Goal: Task Accomplishment & Management: Complete application form

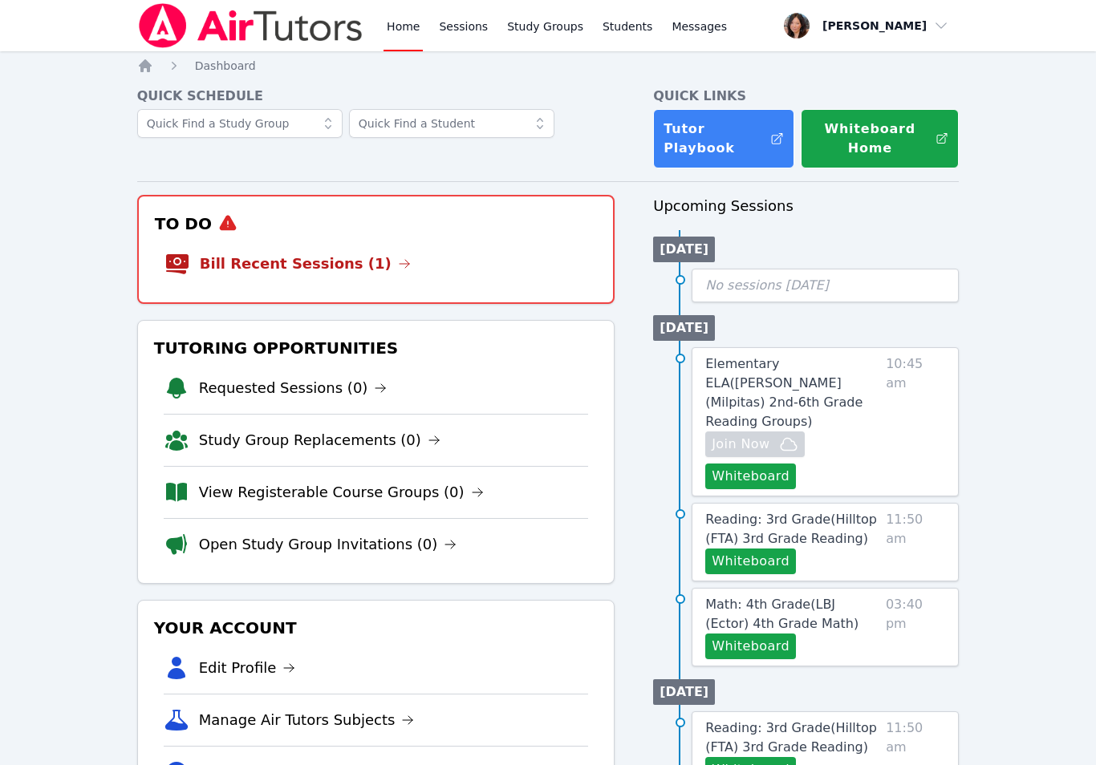
click at [336, 269] on link "Bill Recent Sessions (1)" at bounding box center [305, 264] width 211 height 22
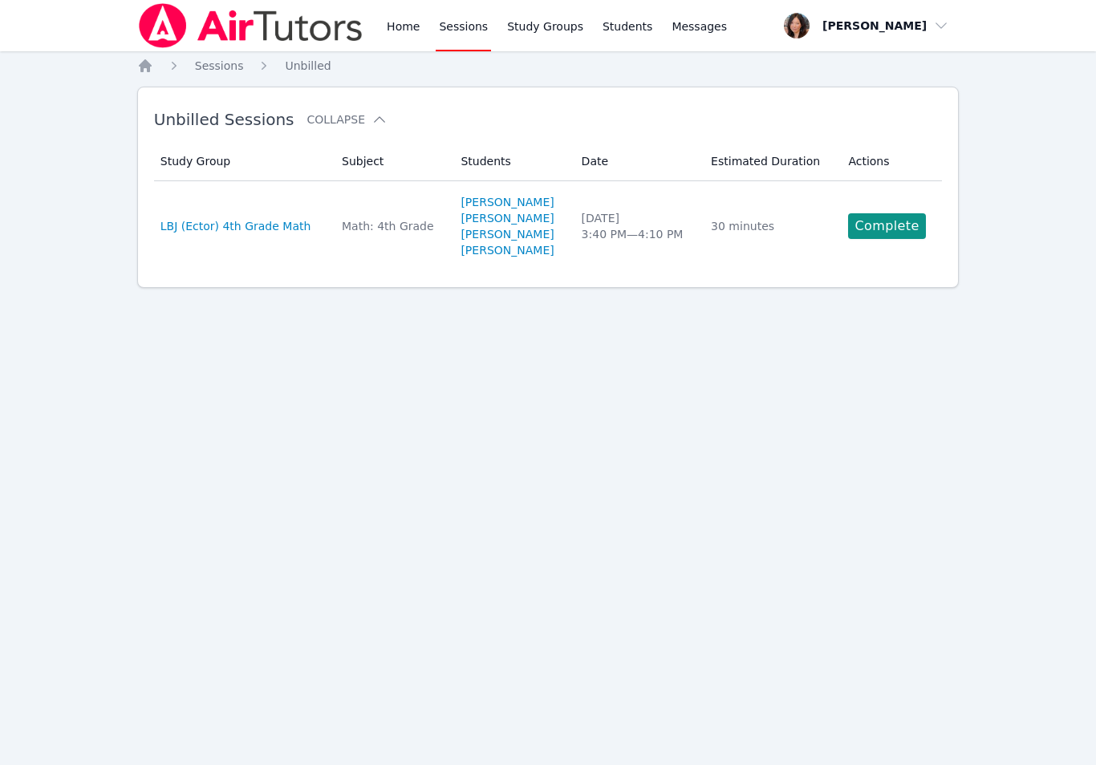
click at [887, 225] on link "Complete" at bounding box center [886, 226] width 77 height 26
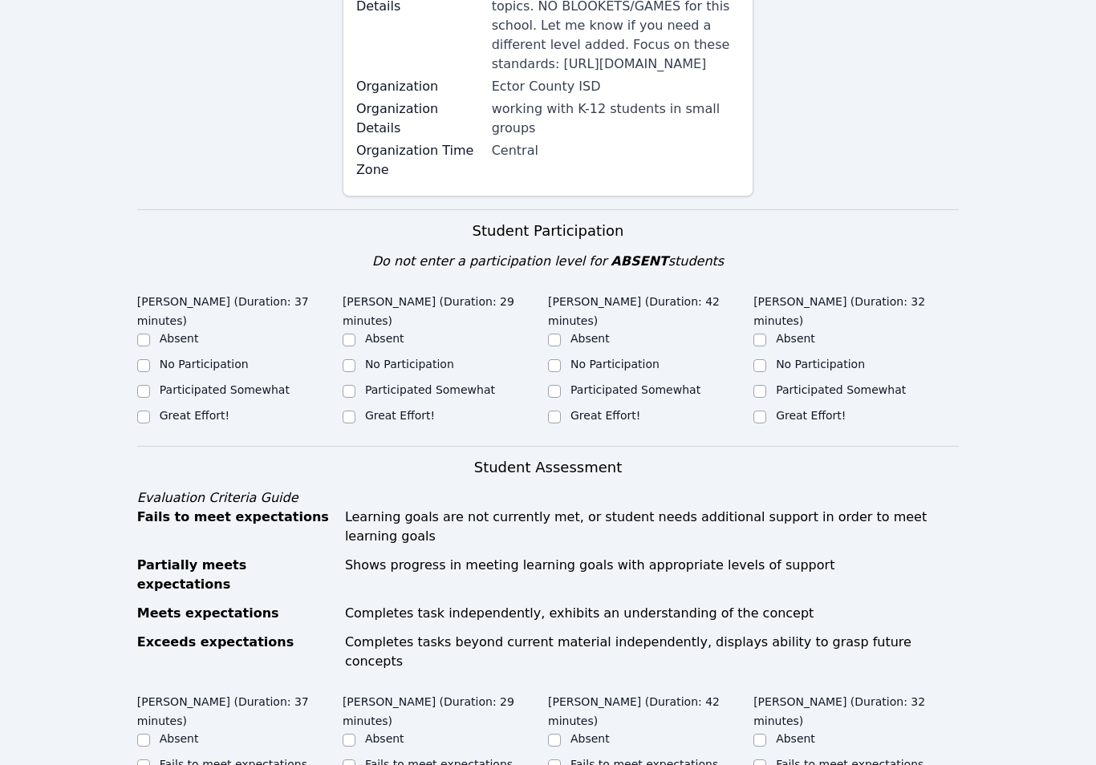
scroll to position [294, 0]
click at [145, 422] on input "Great Effort!" at bounding box center [143, 417] width 13 height 13
checkbox input "true"
click at [348, 370] on input "No Participation" at bounding box center [348, 365] width 13 height 13
checkbox input "true"
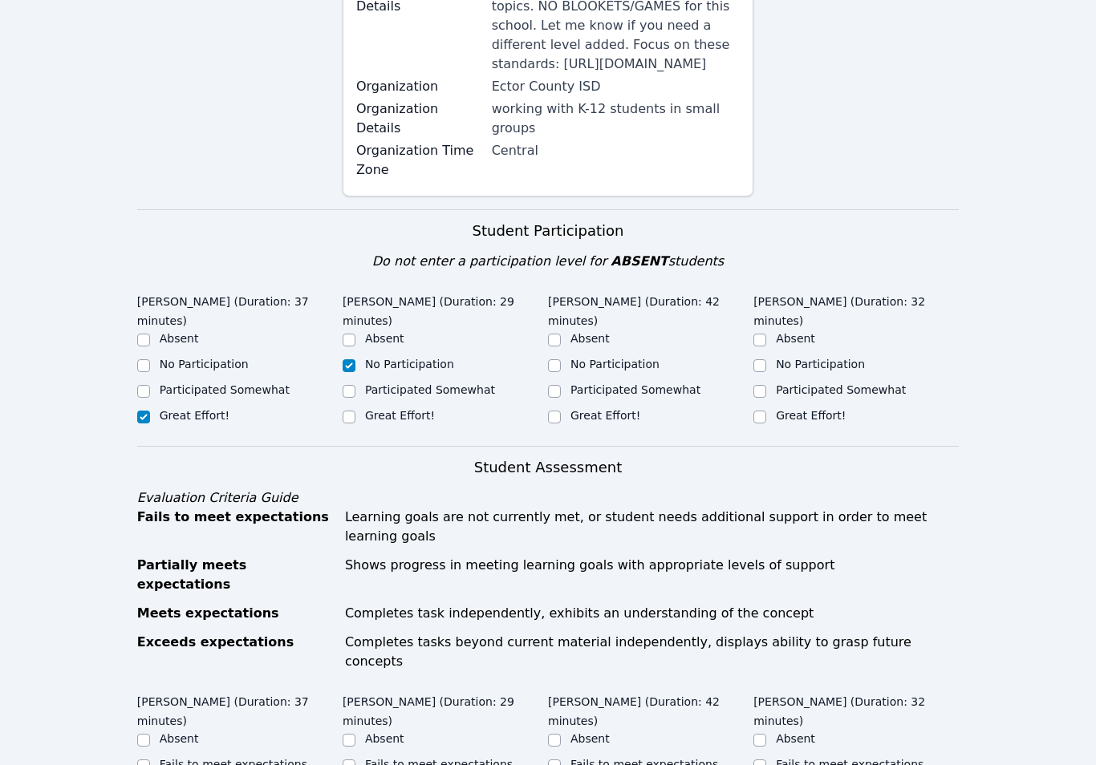
click at [350, 391] on input "Participated Somewhat" at bounding box center [348, 391] width 13 height 13
checkbox input "true"
checkbox input "false"
click at [549, 420] on input "Great Effort!" at bounding box center [554, 417] width 13 height 13
checkbox input "true"
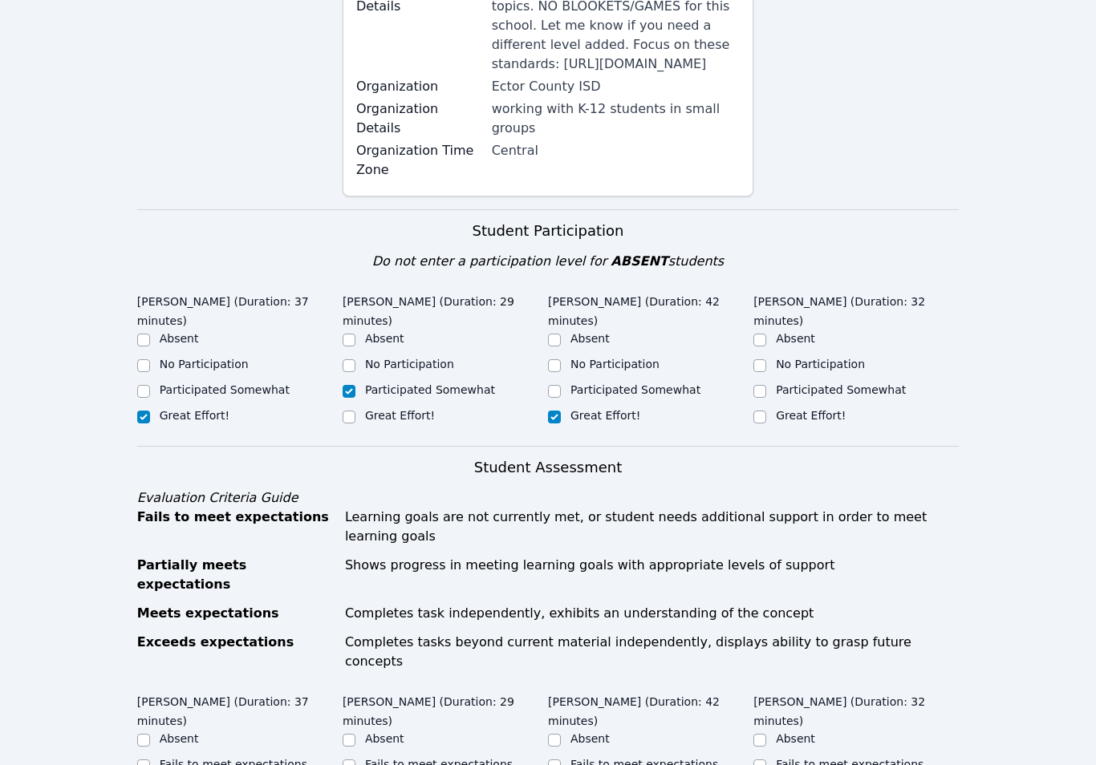
click at [560, 385] on div at bounding box center [554, 391] width 13 height 19
click at [747, 385] on div "Participated Somewhat" at bounding box center [650, 391] width 205 height 19
click at [550, 387] on input "Participated Somewhat" at bounding box center [554, 391] width 13 height 13
checkbox input "true"
checkbox input "false"
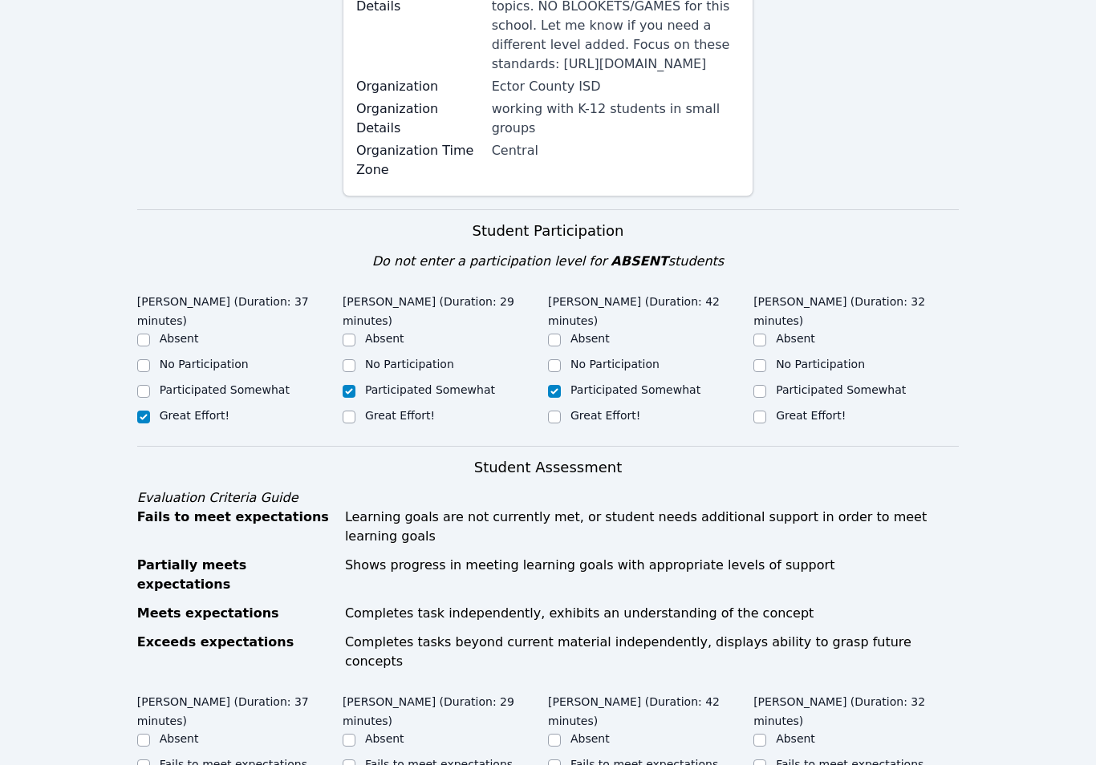
click at [756, 387] on input "Participated Somewhat" at bounding box center [759, 391] width 13 height 13
checkbox input "true"
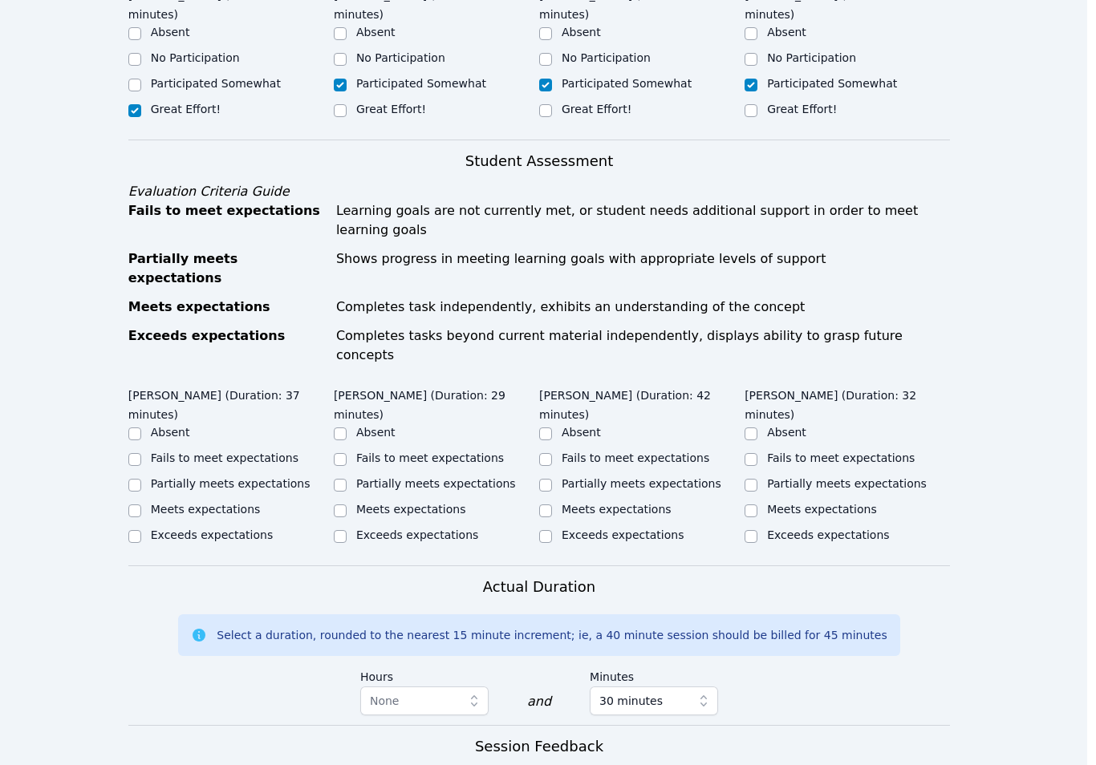
scroll to position [602, 0]
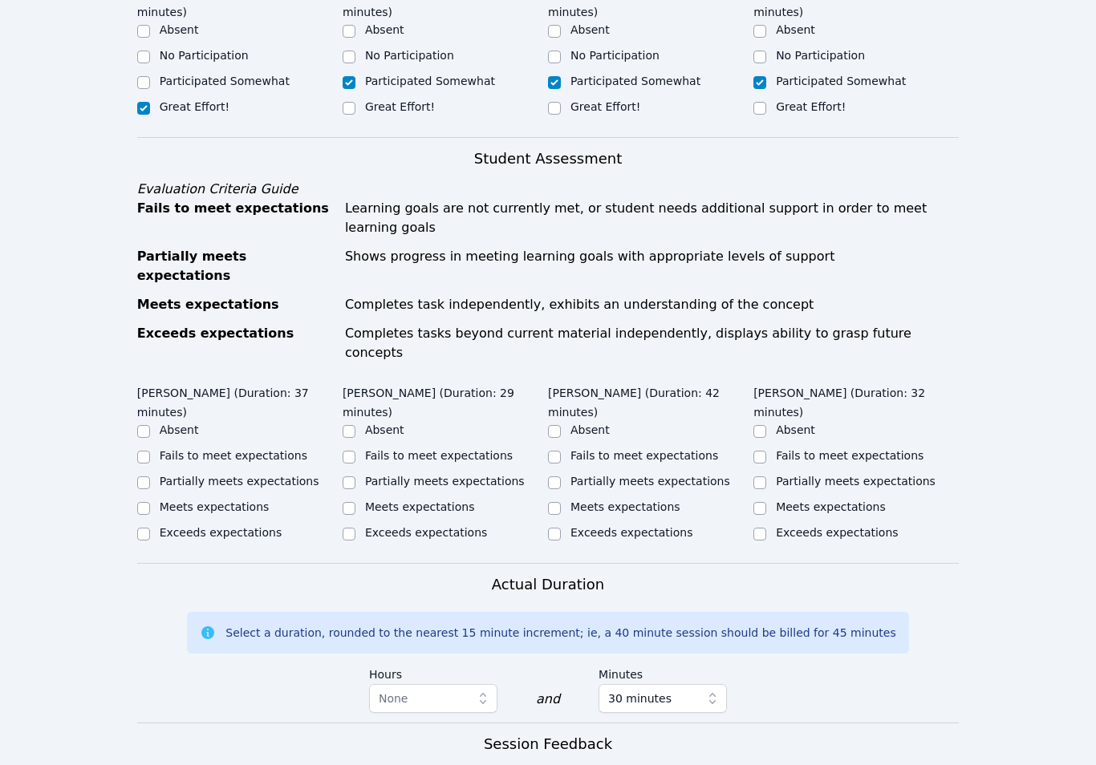
click at [153, 499] on div "Meets expectations" at bounding box center [239, 508] width 205 height 19
click at [139, 502] on input "Meets expectations" at bounding box center [143, 508] width 13 height 13
checkbox input "true"
click at [346, 476] on input "Partially meets expectations" at bounding box center [348, 482] width 13 height 13
checkbox input "true"
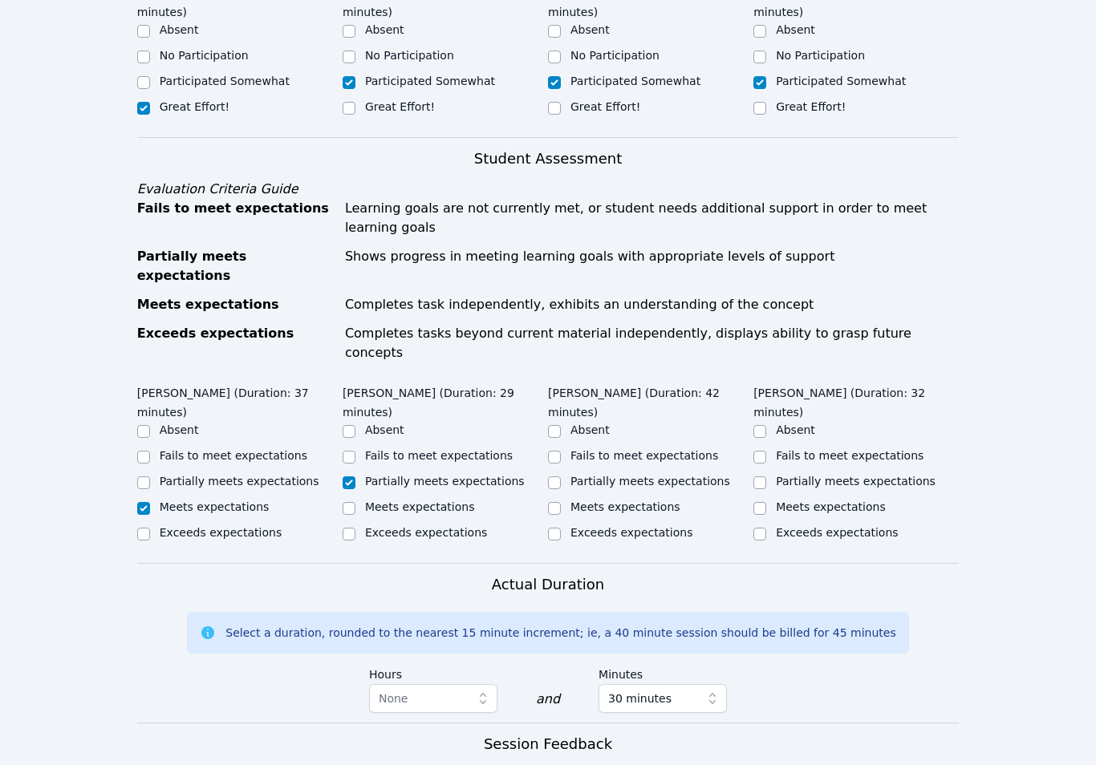
click at [553, 502] on input "Meets expectations" at bounding box center [554, 508] width 13 height 13
checkbox input "true"
click at [759, 476] on input "Partially meets expectations" at bounding box center [759, 482] width 13 height 13
checkbox input "true"
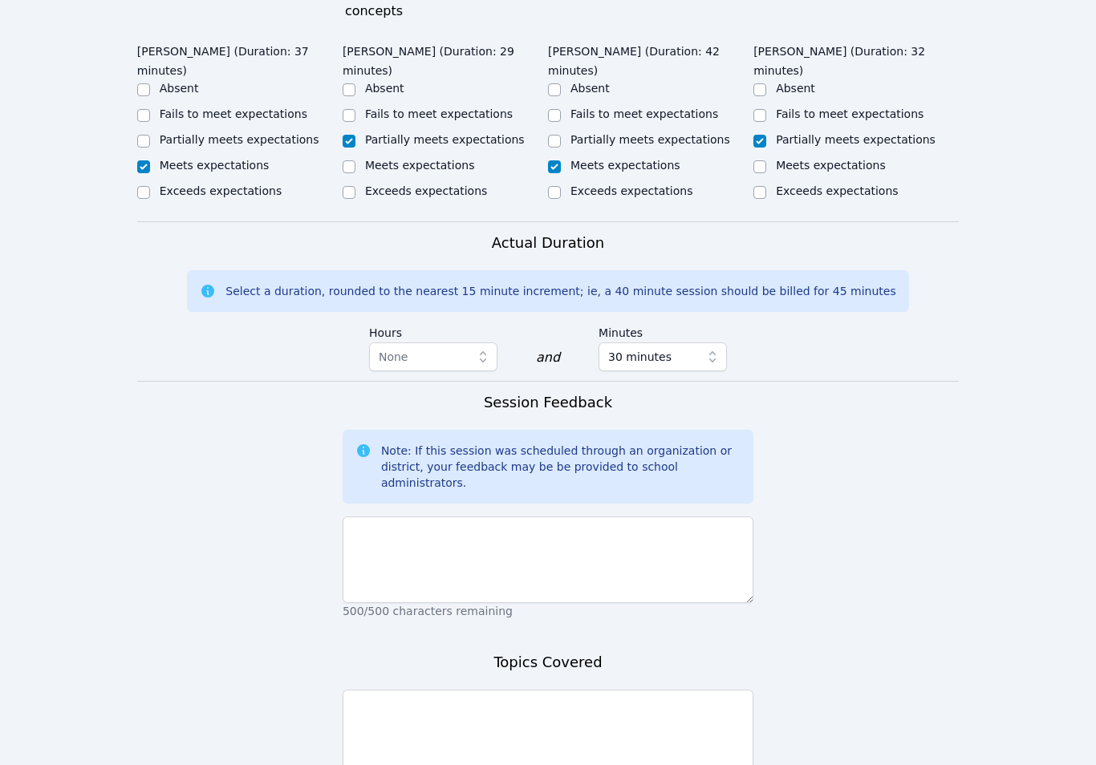
scroll to position [970, 0]
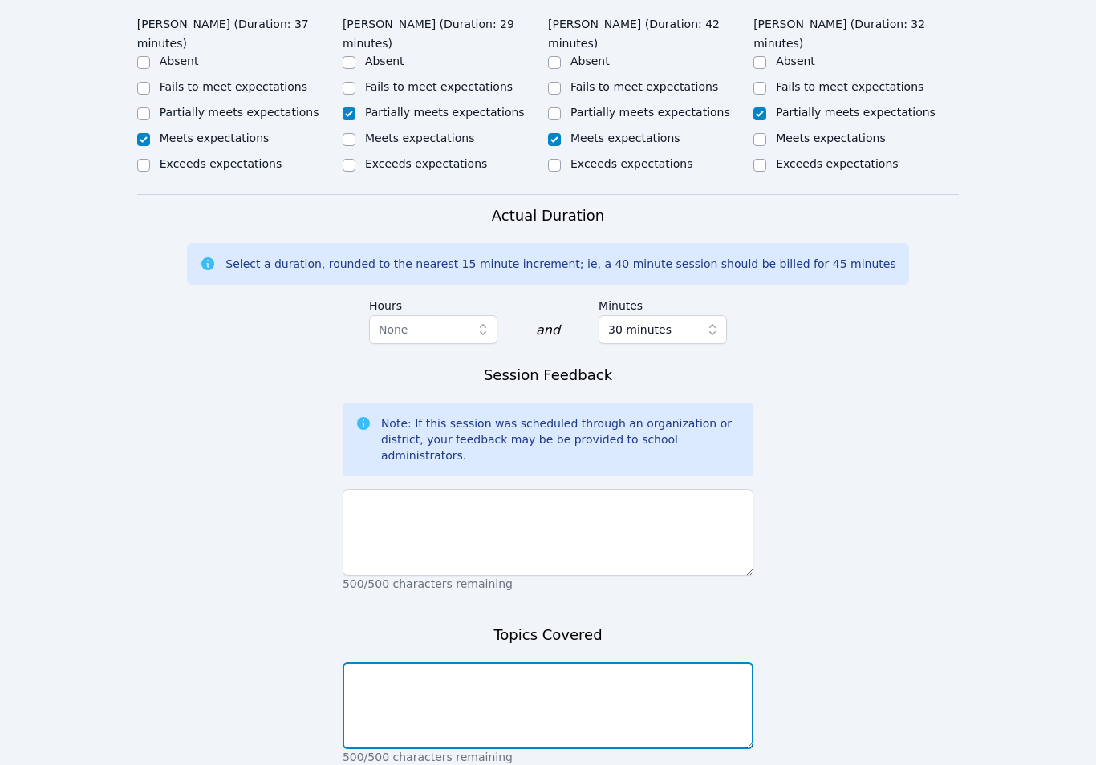
click at [456, 663] on textarea at bounding box center [547, 706] width 411 height 87
type textarea "Expanded form, comparing numbers"
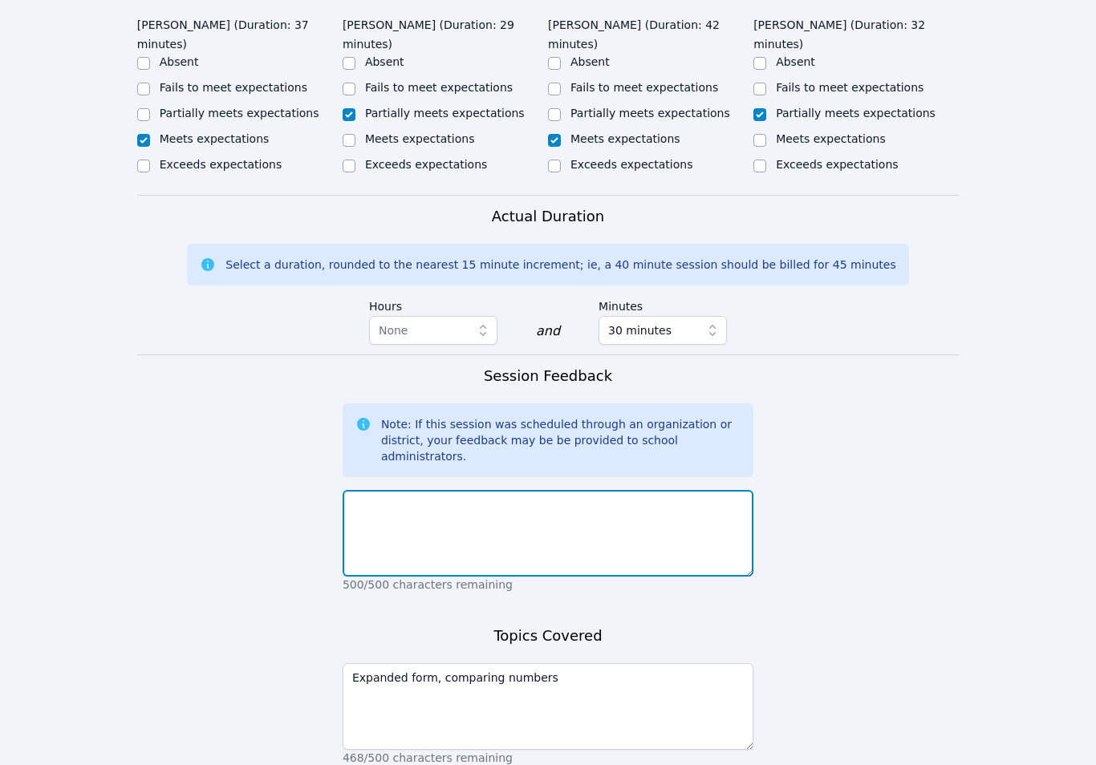
click at [423, 490] on textarea at bounding box center [547, 533] width 411 height 87
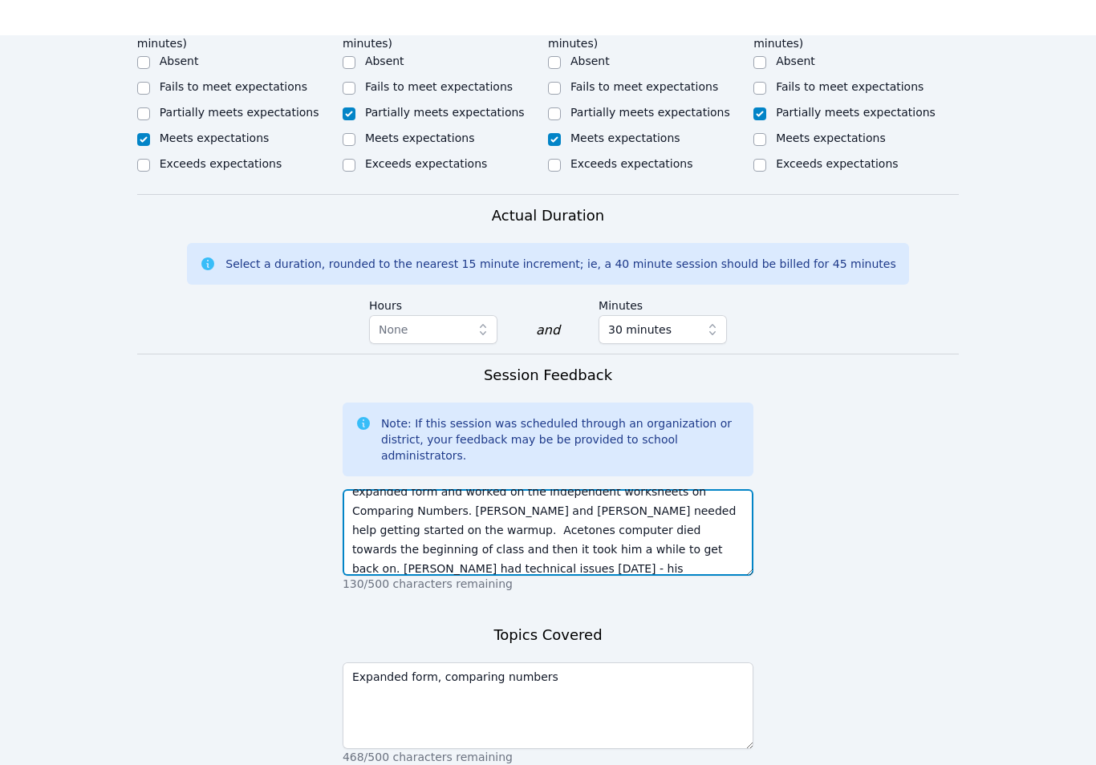
scroll to position [1021, 0]
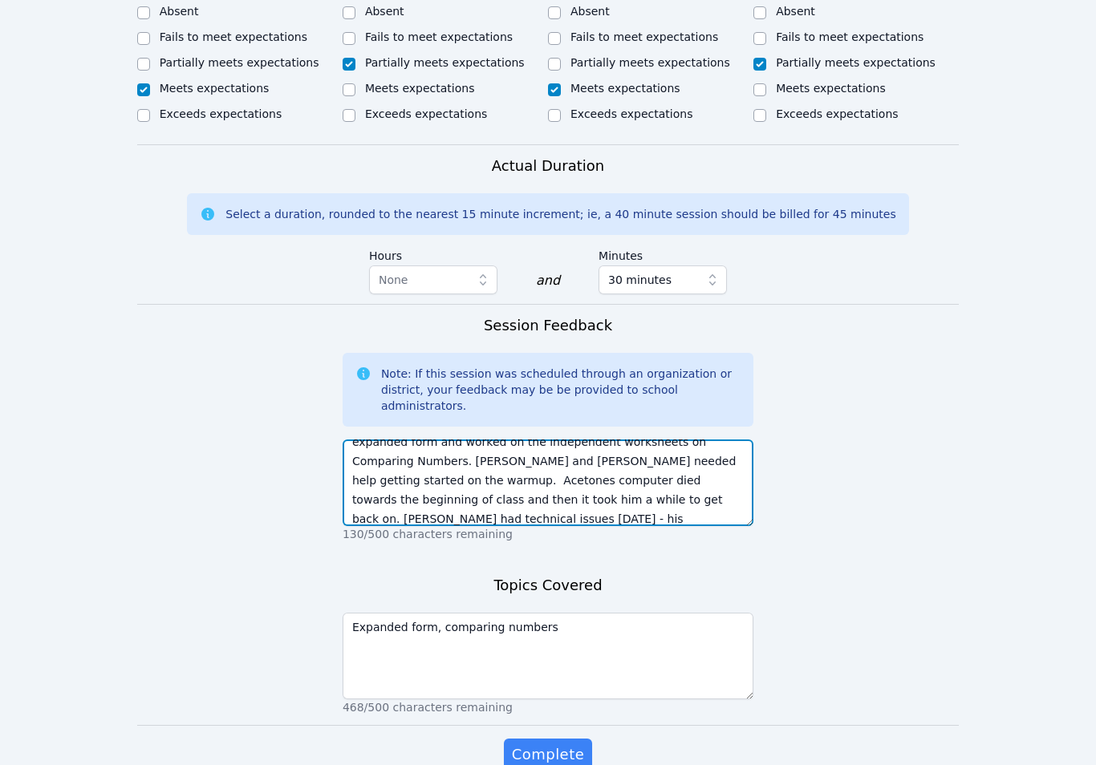
type textarea "David and Colton completed the warmup on expanded form and worked on the indepe…"
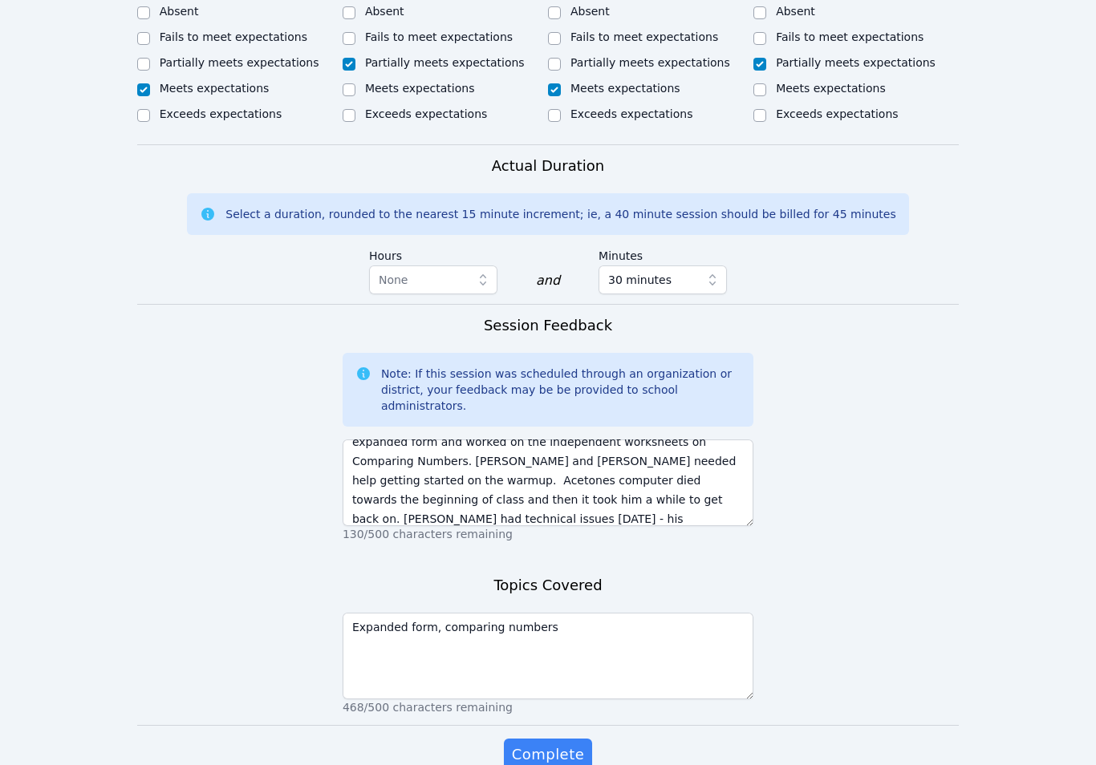
click at [560, 743] on span "Complete" at bounding box center [548, 754] width 72 height 22
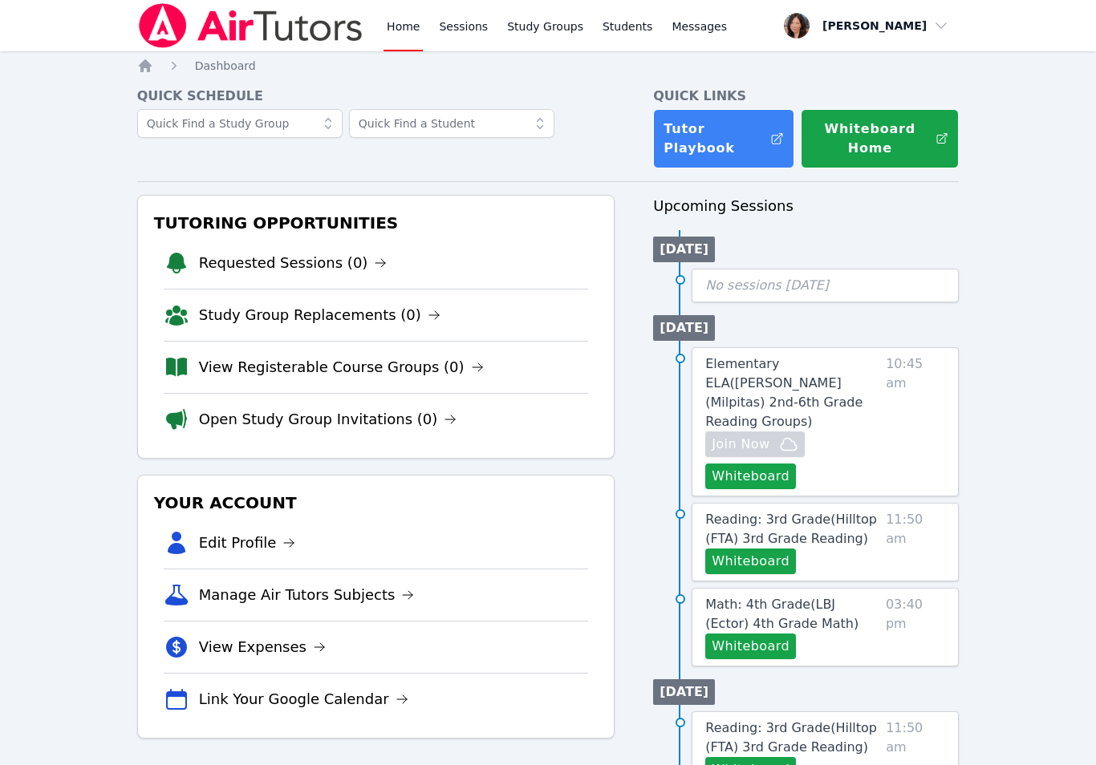
click at [364, 368] on link "View Registerable Course Groups (0)" at bounding box center [341, 367] width 285 height 22
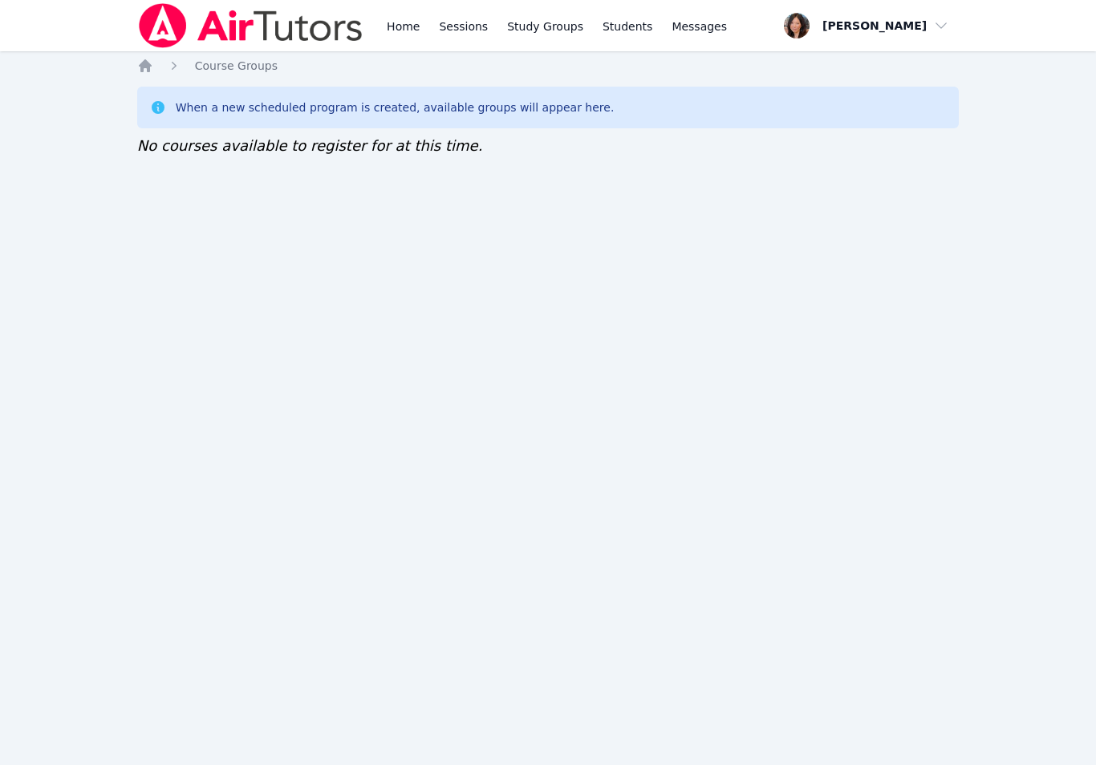
click at [152, 72] on icon "Breadcrumb" at bounding box center [145, 66] width 16 height 16
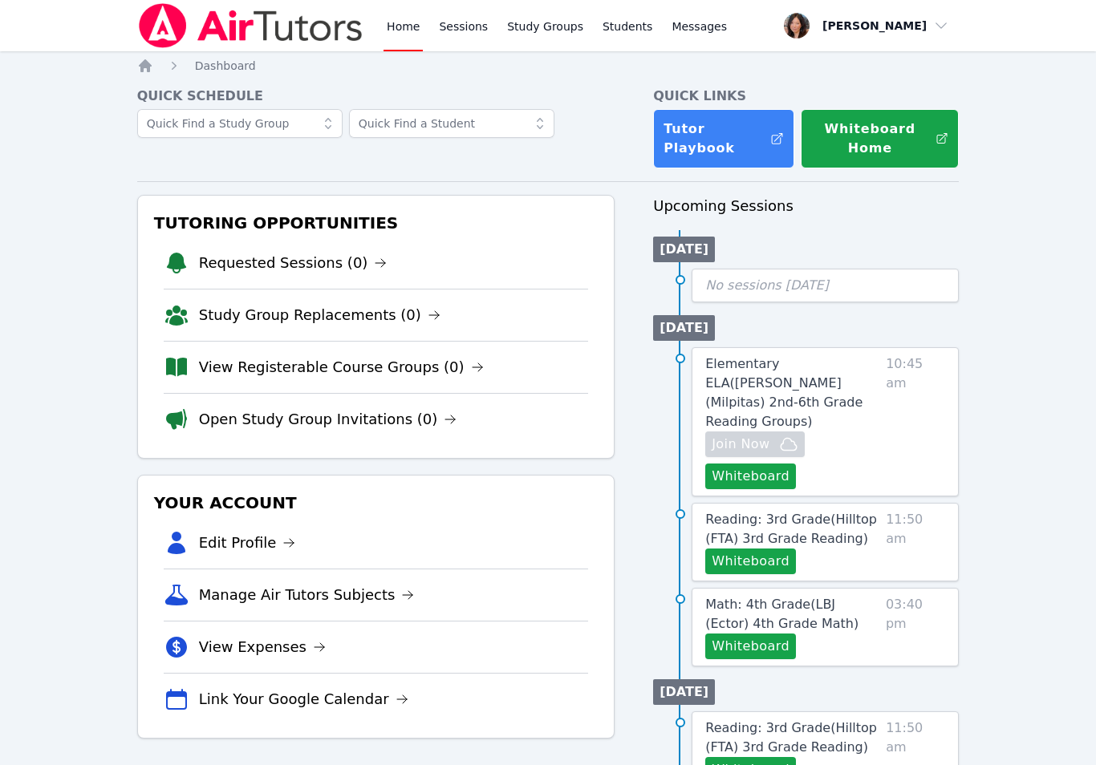
click at [317, 319] on link "Study Group Replacements (0)" at bounding box center [319, 315] width 241 height 22
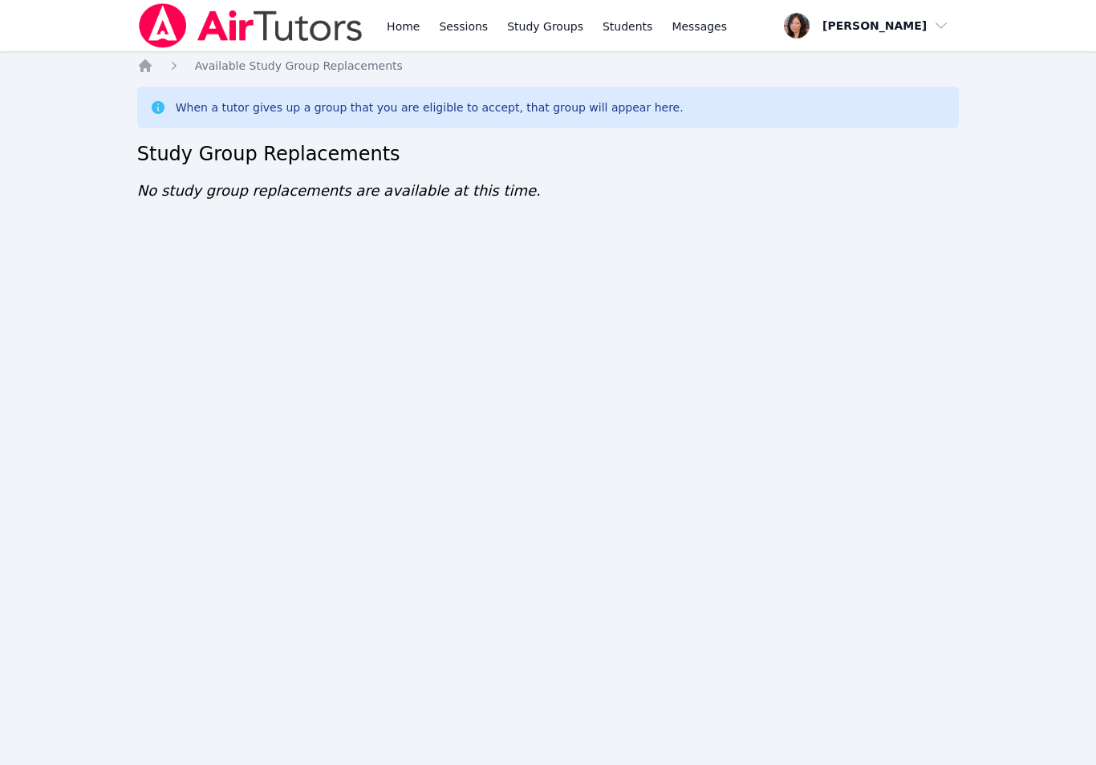
click at [399, 35] on link "Home" at bounding box center [402, 25] width 39 height 51
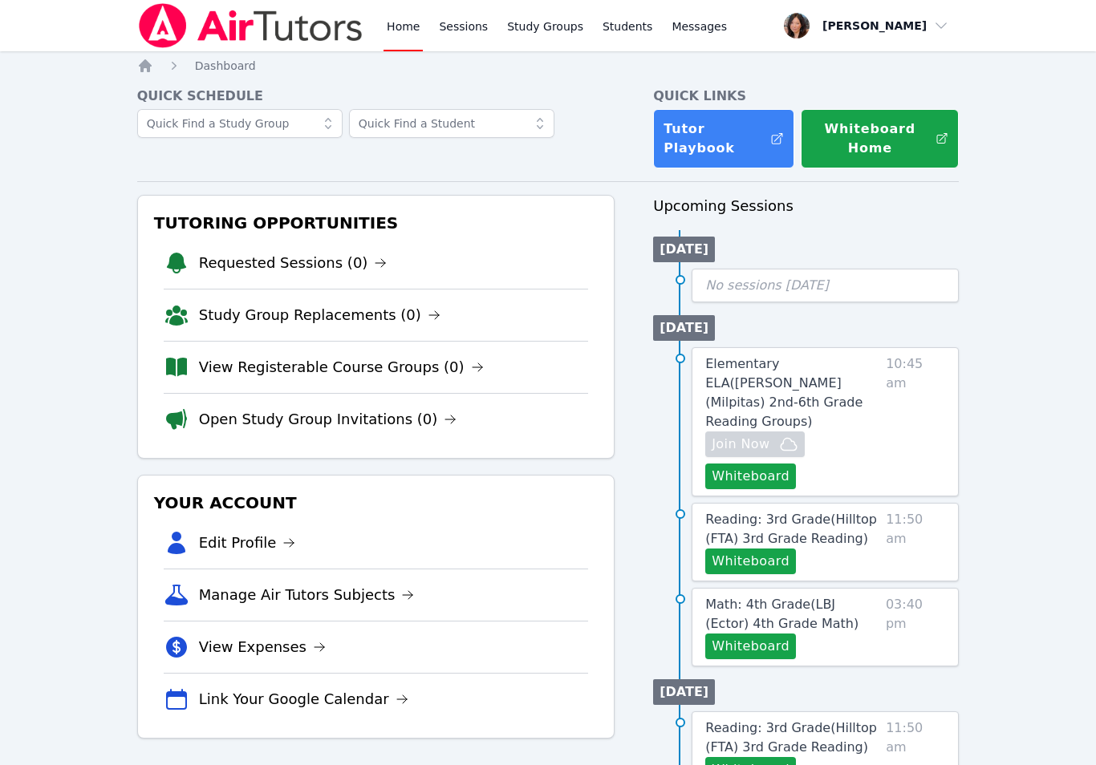
click at [289, 318] on link "Study Group Replacements (0)" at bounding box center [319, 315] width 241 height 22
click at [327, 372] on link "View Registerable Course Groups (0)" at bounding box center [341, 367] width 285 height 22
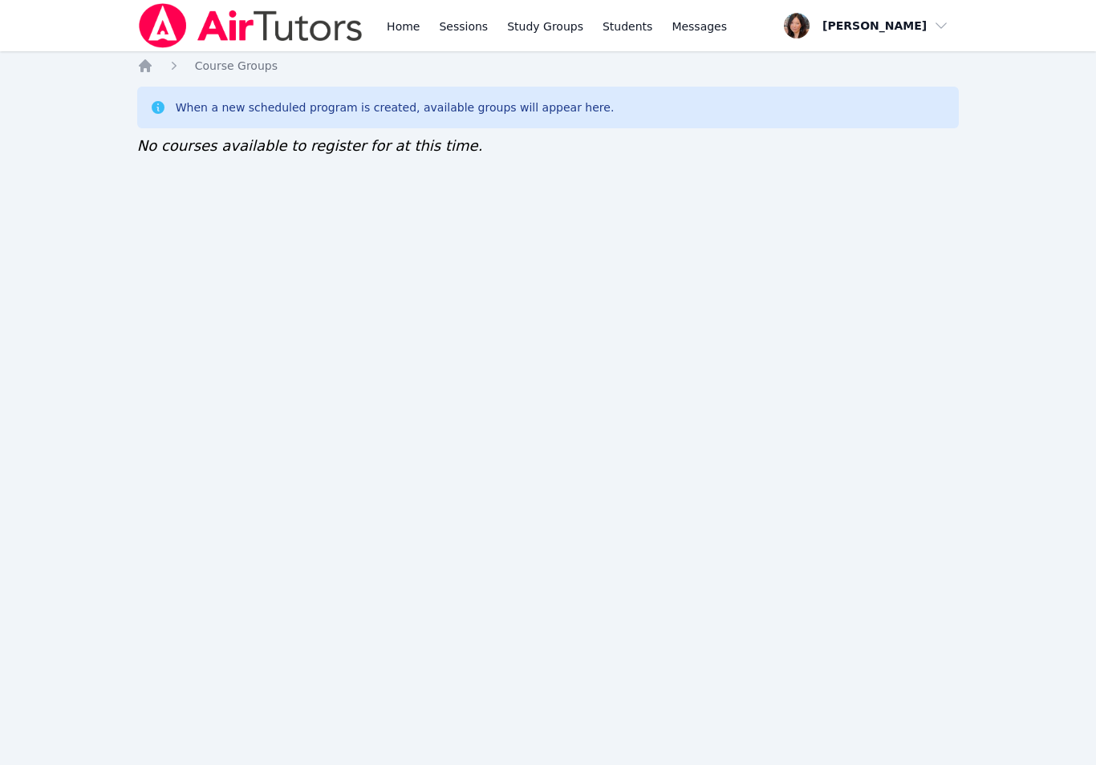
click at [391, 36] on link "Home" at bounding box center [402, 25] width 39 height 51
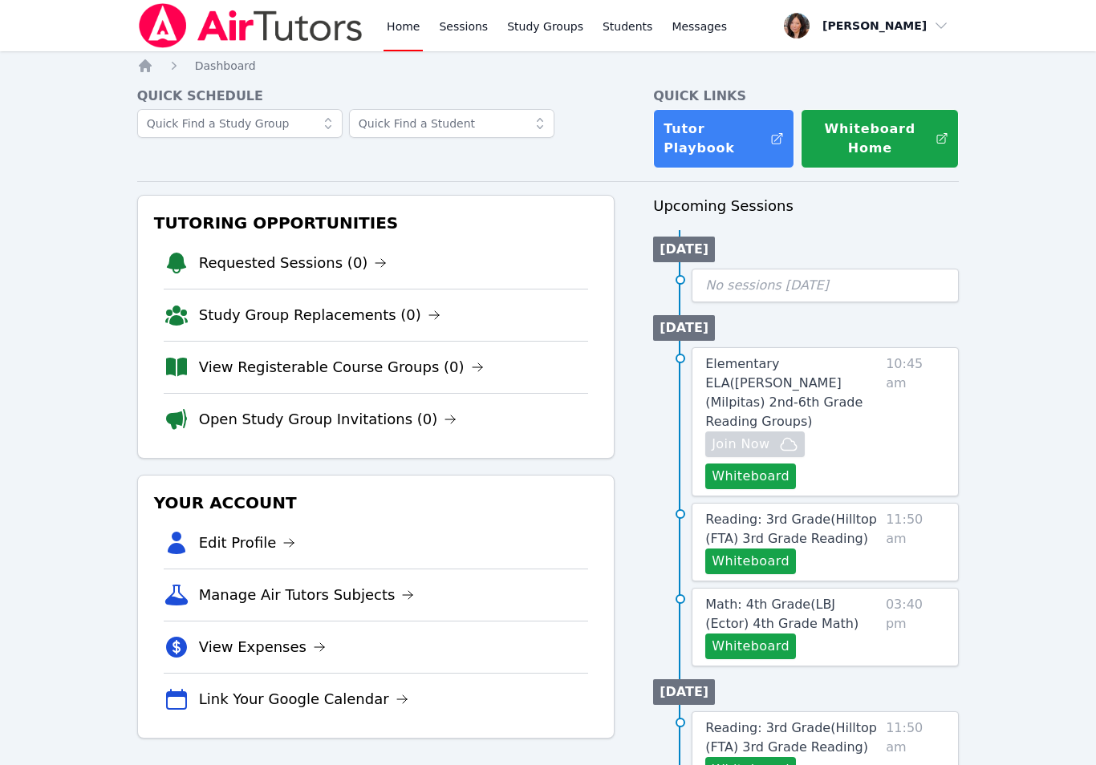
click at [422, 375] on link "View Registerable Course Groups (0)" at bounding box center [341, 367] width 285 height 22
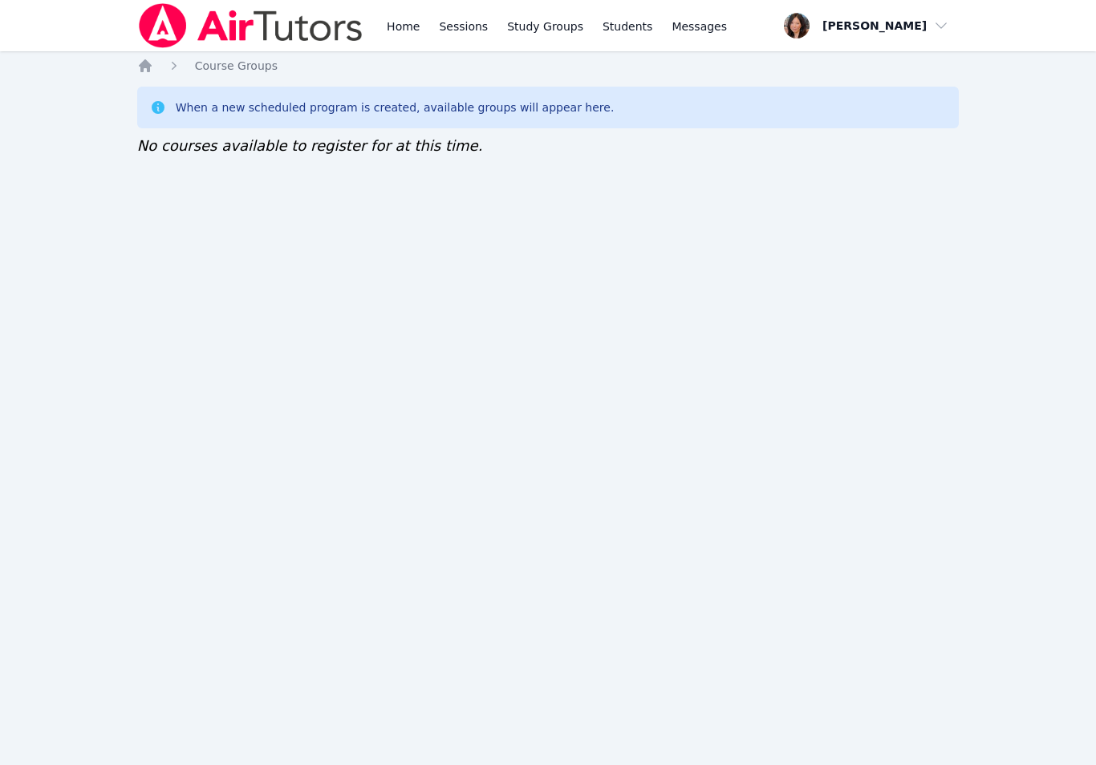
click at [397, 18] on link "Home" at bounding box center [402, 25] width 39 height 51
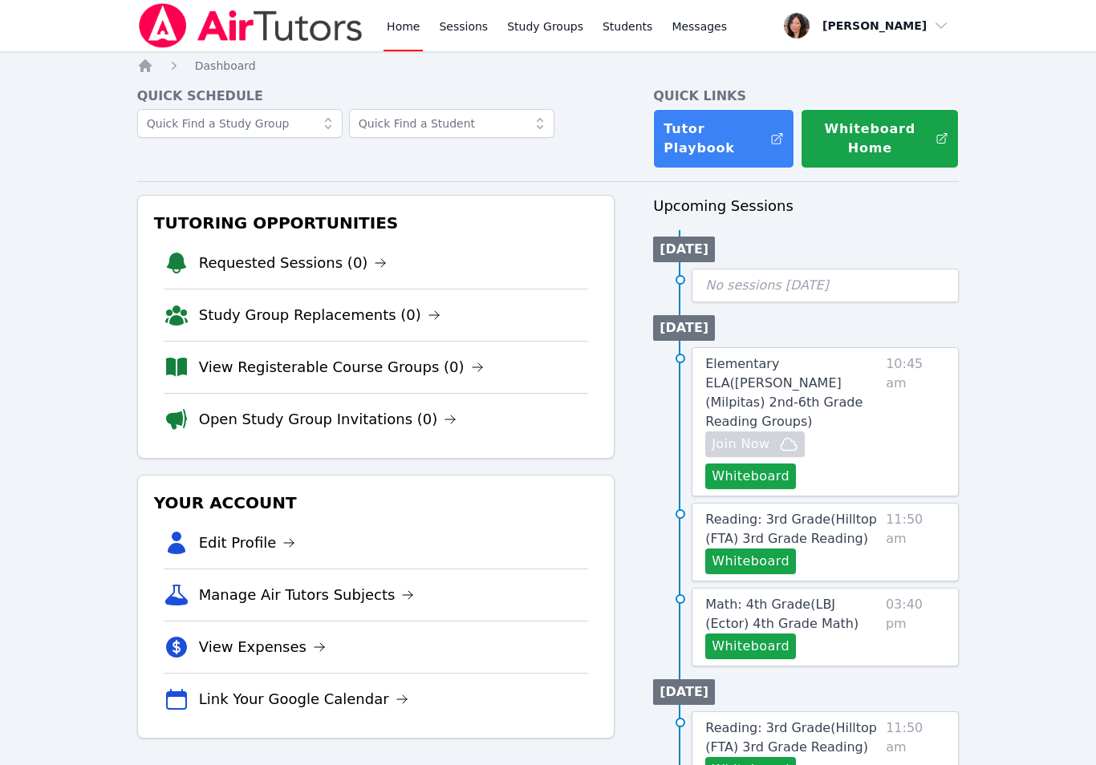
click at [419, 365] on link "View Registerable Course Groups (0)" at bounding box center [341, 367] width 285 height 22
